Goal: Check status: Check status

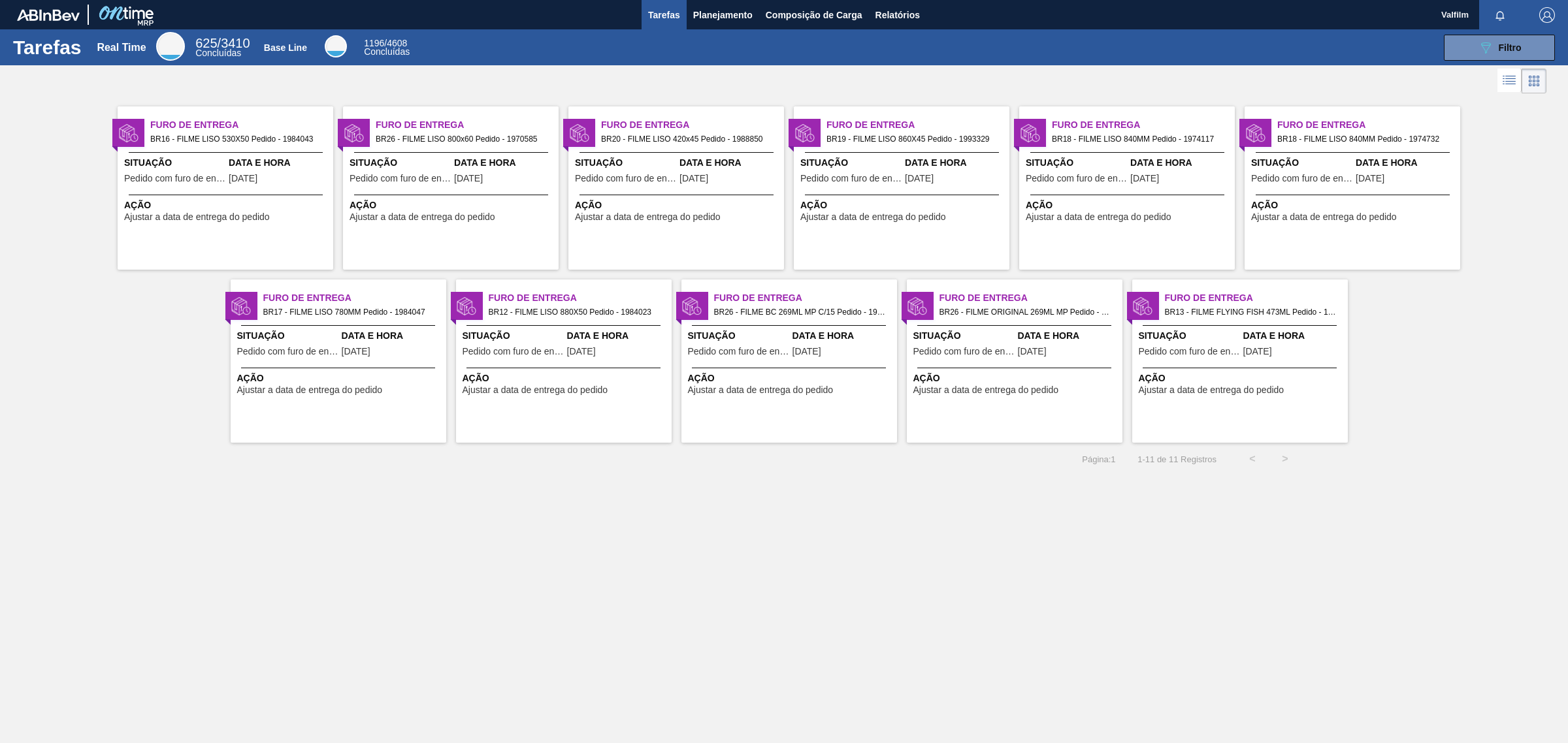
click at [467, 246] on div "Furo de Entrega BR26 - FILME LISO 800x60 Pedido - 1970585 Situação Pedido com f…" at bounding box center [450, 188] width 216 height 163
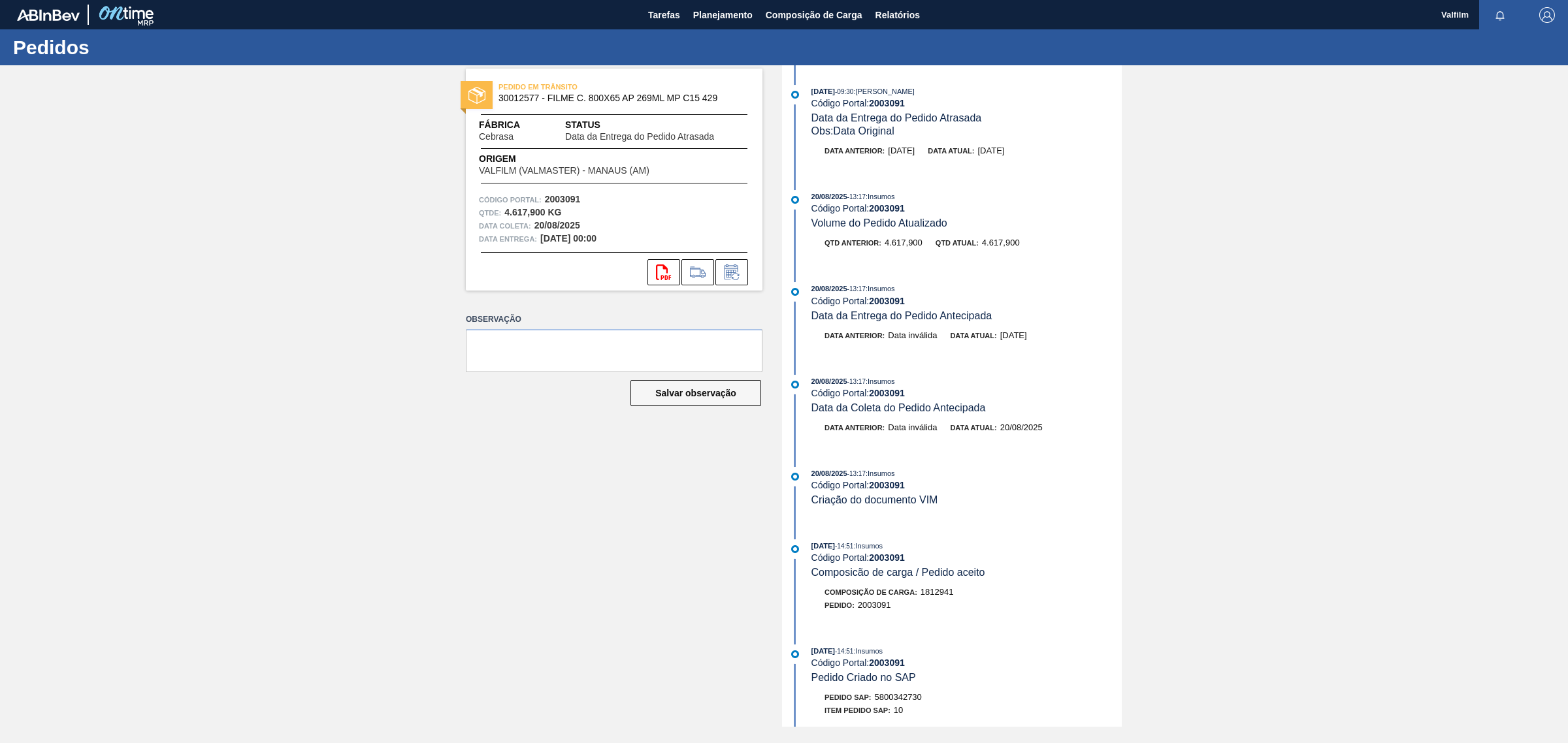
click at [892, 103] on strong "2003091" at bounding box center [887, 103] width 36 height 10
click at [893, 105] on strong "2003091" at bounding box center [887, 103] width 36 height 10
copy strong "2003091"
